Goal: Task Accomplishment & Management: Use online tool/utility

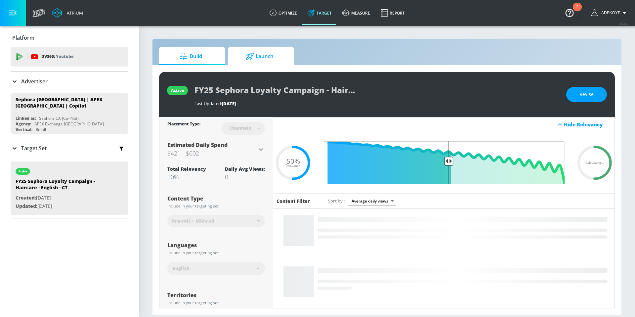
click at [257, 58] on span "Launch" at bounding box center [259, 56] width 50 height 16
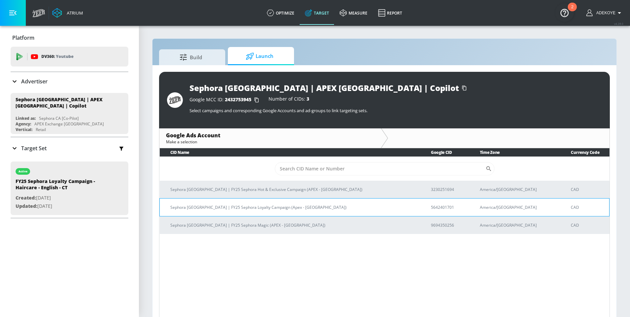
click at [238, 206] on p "Sephora [GEOGRAPHIC_DATA] | FY25 Sephora Loyalty Campaign (Apex - [GEOGRAPHIC_D…" at bounding box center [292, 207] width 245 height 7
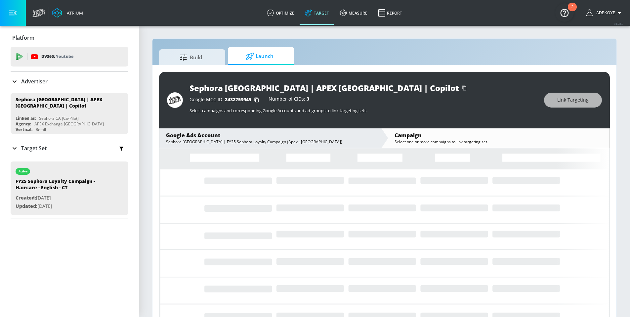
click at [19, 147] on div "Target Set" at bounding box center [29, 148] width 36 height 8
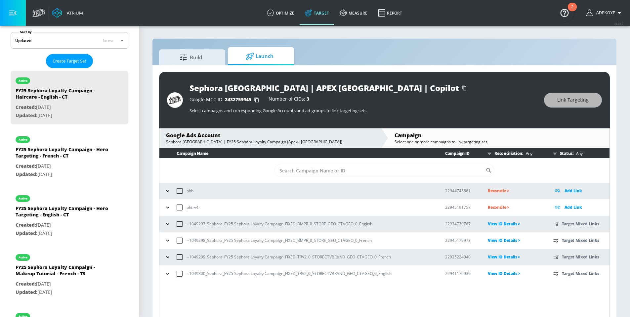
scroll to position [153, 0]
click at [169, 223] on icon "button" at bounding box center [167, 224] width 3 height 2
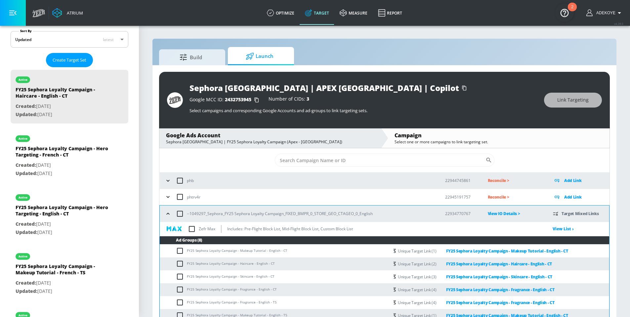
scroll to position [54, 0]
